Goal: Task Accomplishment & Management: Manage account settings

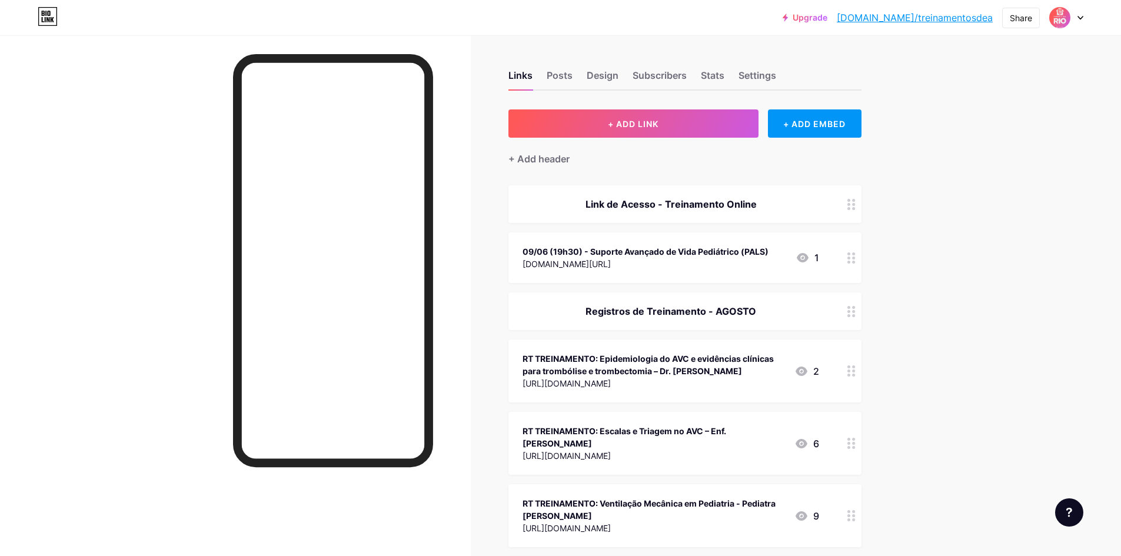
click at [826, 202] on div "Link de Acesso - Treinamento Online" at bounding box center [684, 204] width 353 height 38
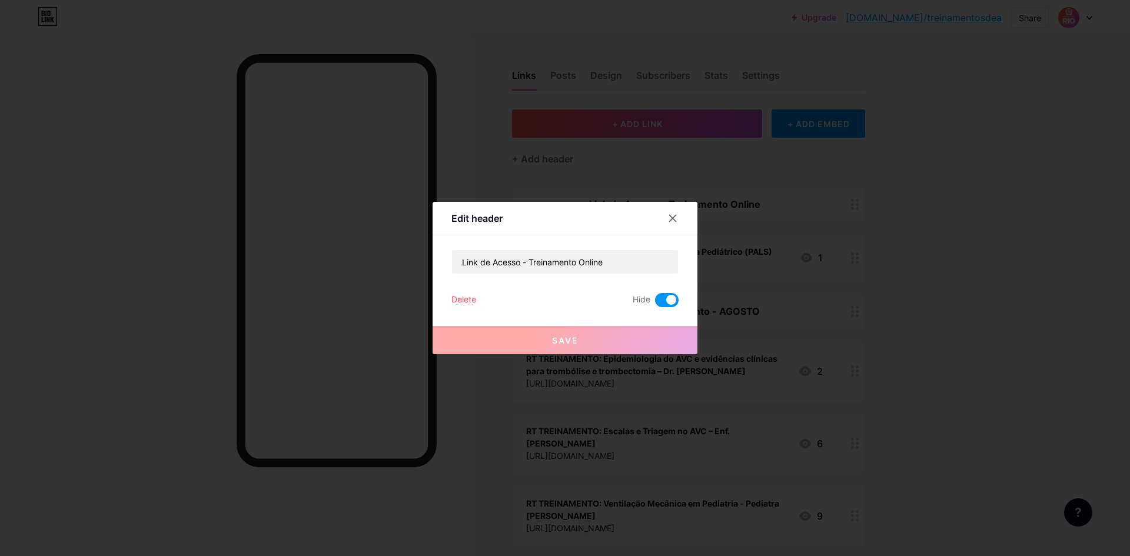
click at [663, 304] on span at bounding box center [667, 300] width 24 height 14
click at [655, 303] on input "checkbox" at bounding box center [655, 303] width 0 height 0
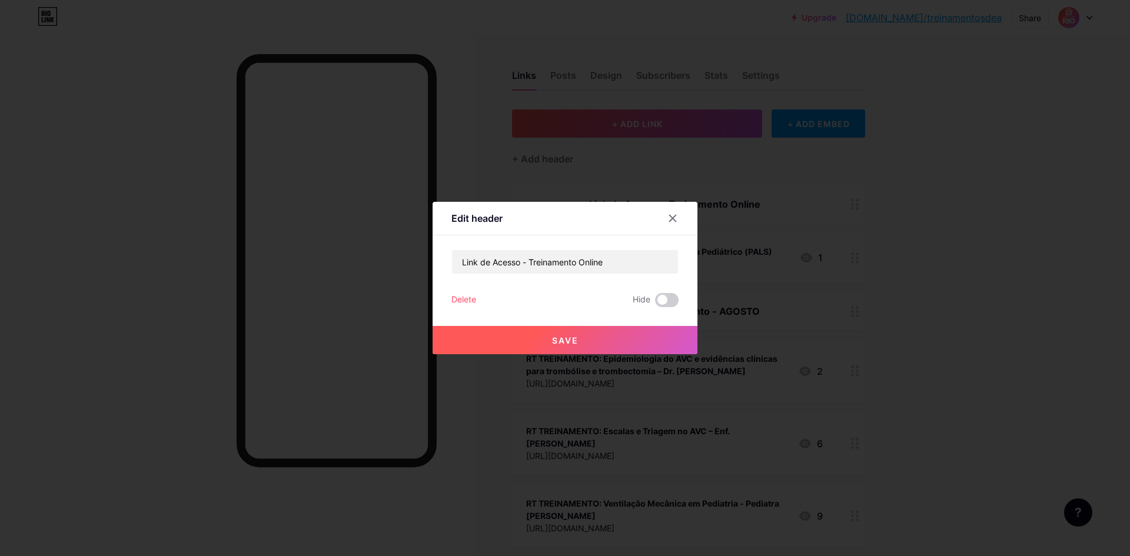
click at [627, 350] on button "Save" at bounding box center [565, 340] width 265 height 28
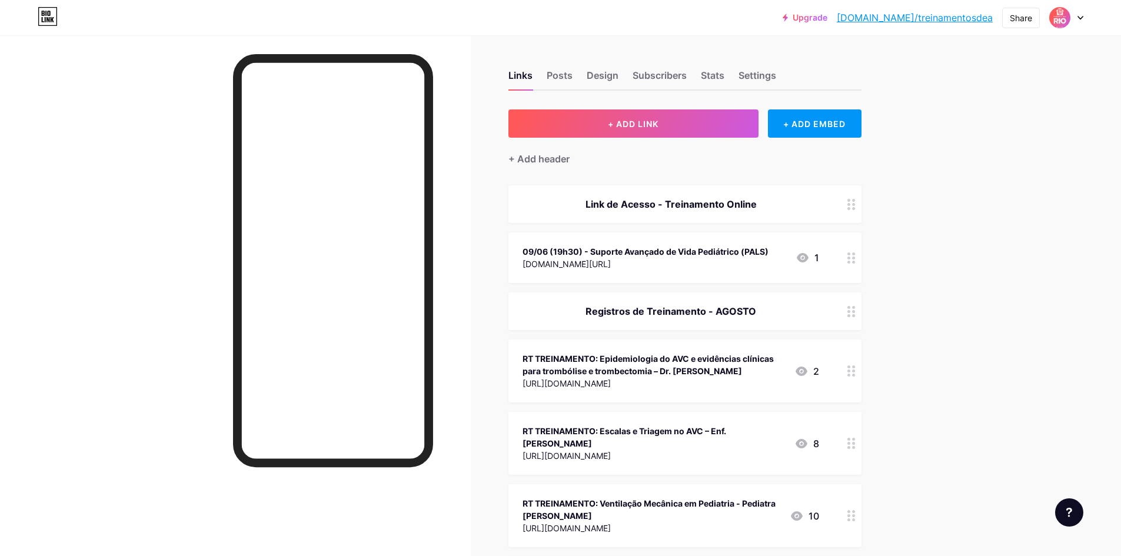
click at [724, 241] on div "09/06 (19h30) - Suporte Avançado de Vida Pediátrico (PALS) [DOMAIN_NAME][URL] 1" at bounding box center [684, 257] width 353 height 51
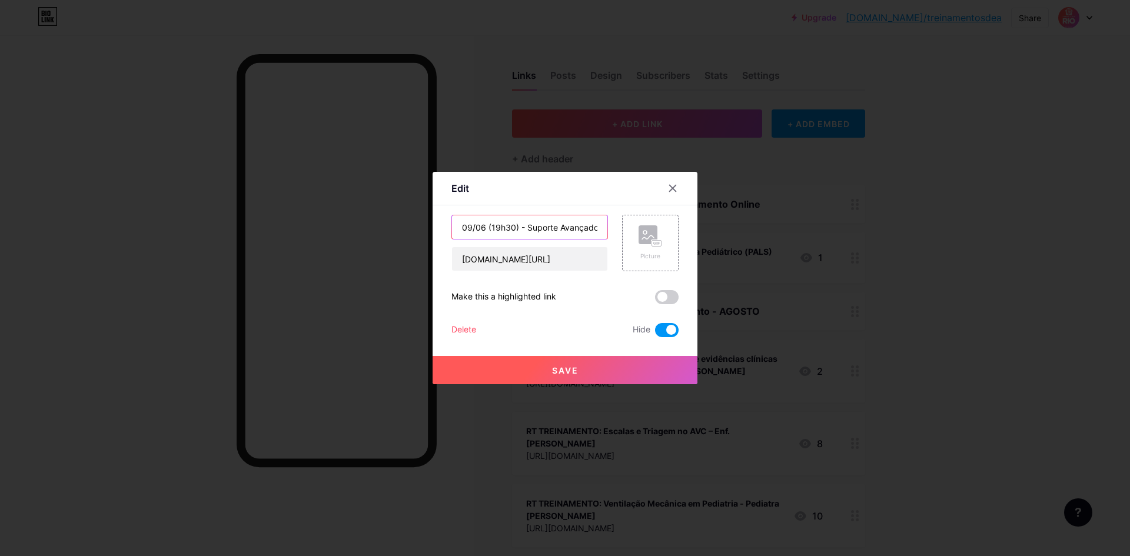
drag, startPoint x: 486, startPoint y: 229, endPoint x: 449, endPoint y: 231, distance: 36.5
click at [449, 231] on div "Edit Content YouTube Play YouTube video without leaving your page. ADD Vimeo Pl…" at bounding box center [565, 278] width 265 height 212
drag, startPoint x: 497, startPoint y: 228, endPoint x: 487, endPoint y: 228, distance: 10.0
click at [487, 228] on input "11/09 (19h30) - Suporte Avançado de Vida Pediátrico (PALS)" at bounding box center [529, 227] width 155 height 24
click at [503, 228] on input "11/09 (10h30) - Suporte Avançado de Vida Pediátrico (PALS)" at bounding box center [529, 227] width 155 height 24
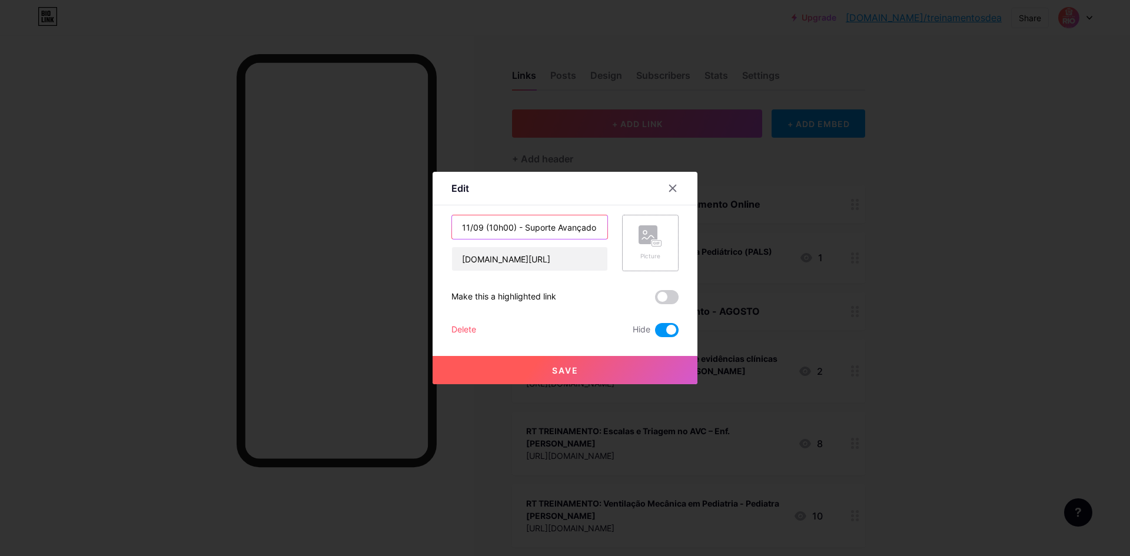
scroll to position [0, 99]
drag, startPoint x: 525, startPoint y: 228, endPoint x: 656, endPoint y: 228, distance: 130.6
click at [656, 228] on div "11/09 (10h00) - Suporte Avançado de Vida Pediátrico (PALS) [DOMAIN_NAME][URL] P…" at bounding box center [564, 243] width 227 height 56
type input "11/09 (10h00) - Protocolo de SEPSE"
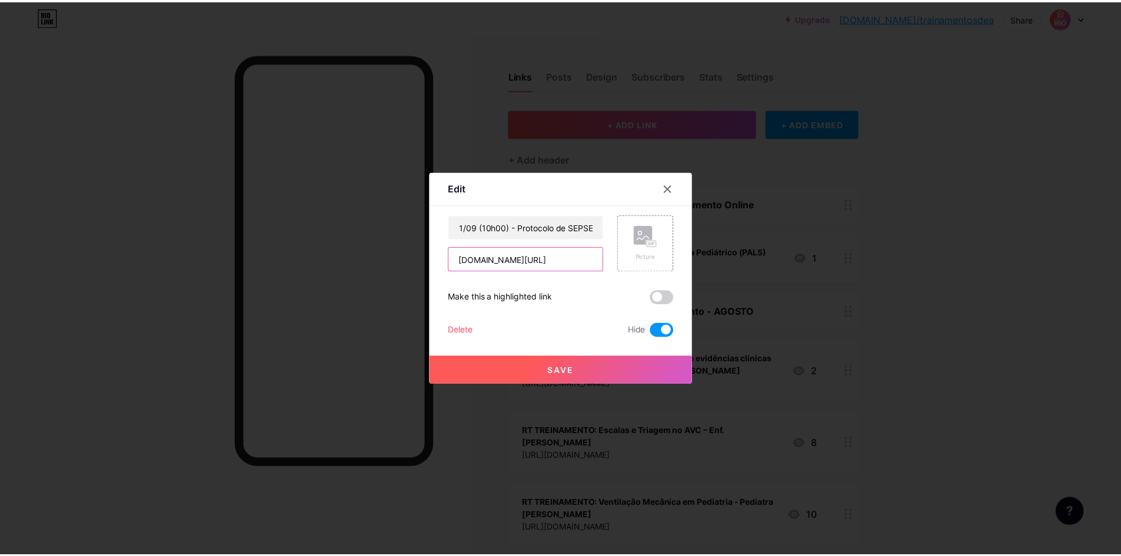
scroll to position [0, 0]
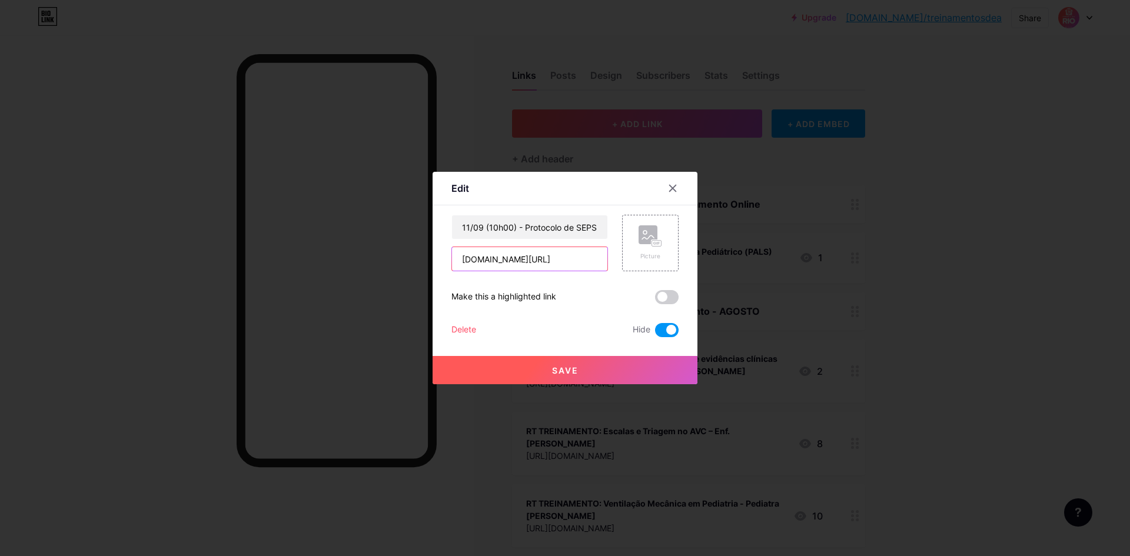
drag, startPoint x: 591, startPoint y: 262, endPoint x: 377, endPoint y: 262, distance: 214.2
click at [377, 262] on div "Edit Content YouTube Play YouTube video without leaving your page. ADD Vimeo Pl…" at bounding box center [565, 278] width 1130 height 556
paste input "[DOMAIN_NAME][URL]"
type input "[DOMAIN_NAME][URL]"
click at [616, 370] on button "Save" at bounding box center [565, 370] width 265 height 28
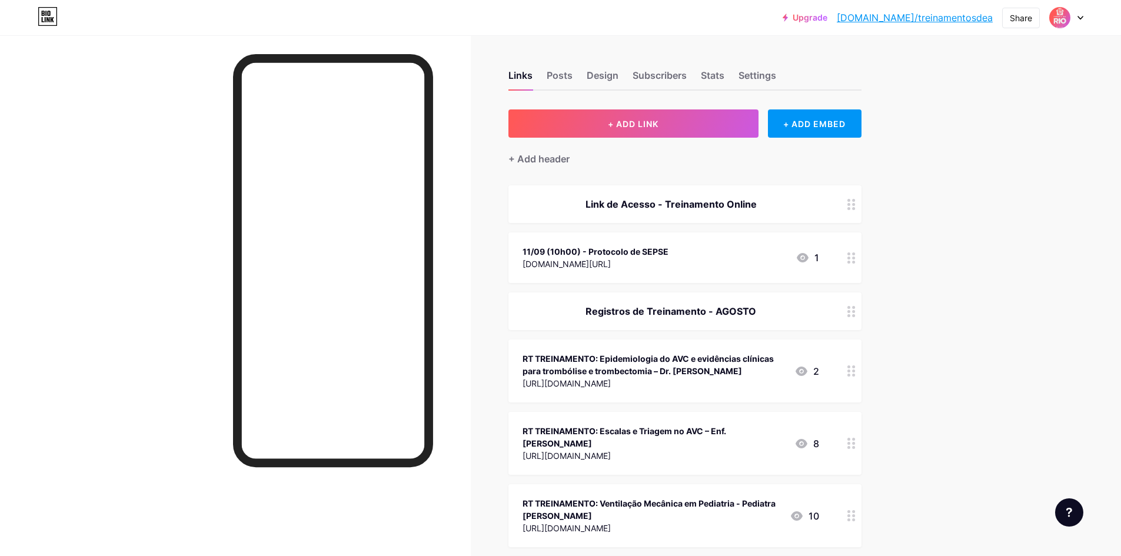
click at [587, 258] on div "[DOMAIN_NAME][URL]" at bounding box center [596, 264] width 146 height 12
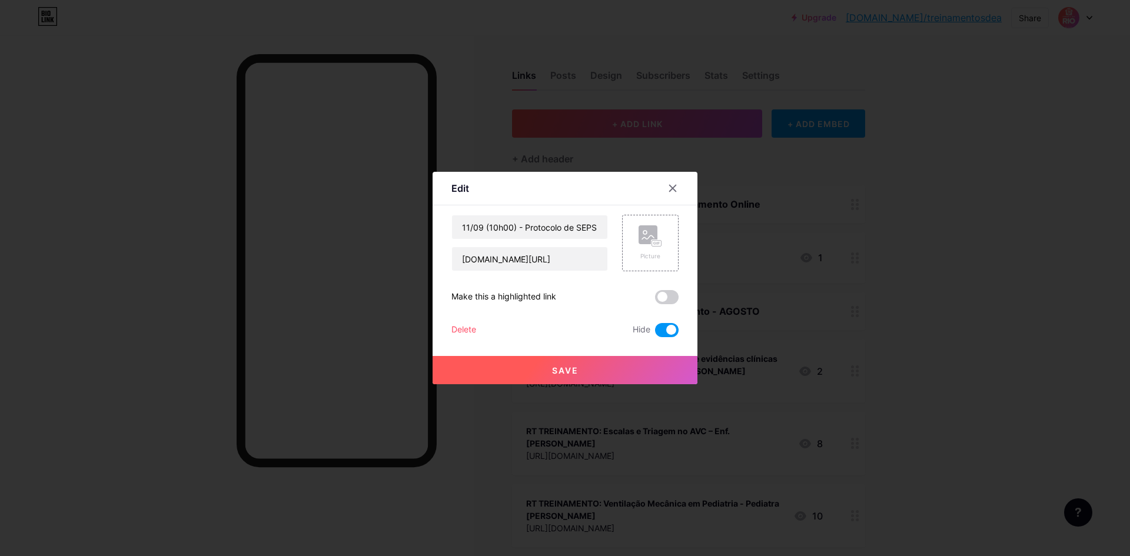
click at [673, 333] on span at bounding box center [667, 330] width 24 height 14
click at [655, 333] on input "checkbox" at bounding box center [655, 333] width 0 height 0
click at [647, 370] on button "Save" at bounding box center [565, 370] width 265 height 28
